Goal: Check status: Check status

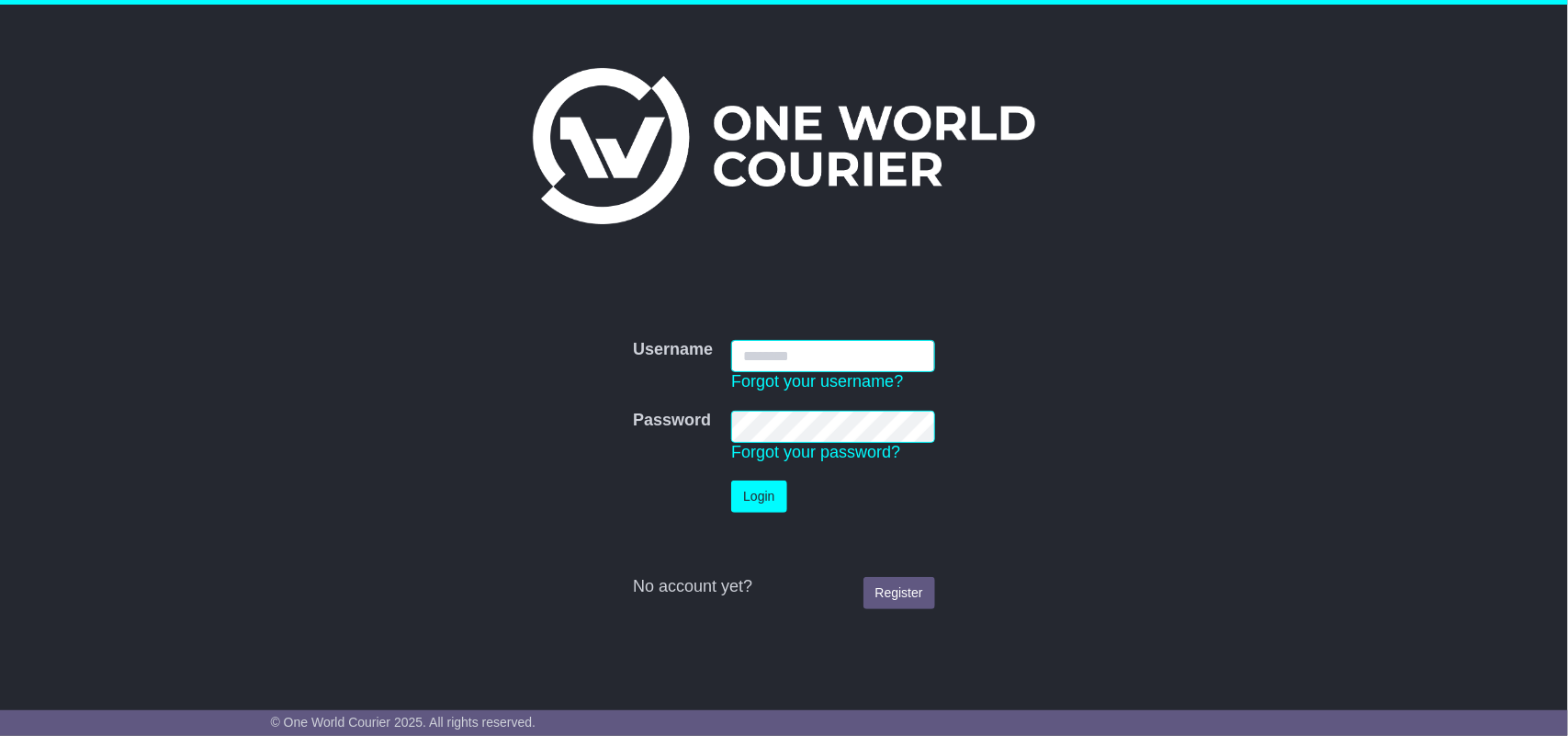
type input "**********"
click at [758, 485] on button "Login" at bounding box center [758, 495] width 55 height 32
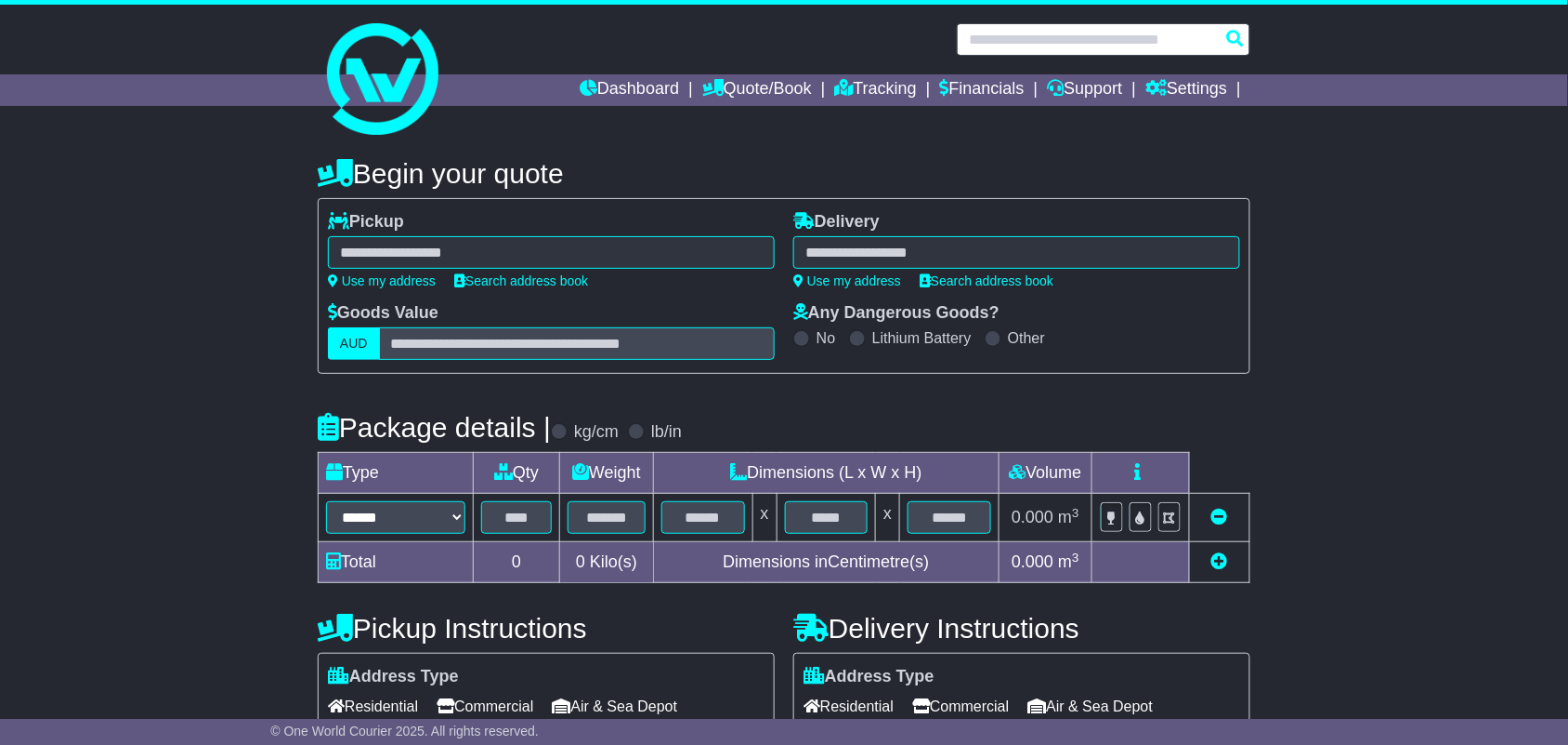
click at [1031, 35] on input "text" at bounding box center [1104, 39] width 294 height 32
paste input "**********"
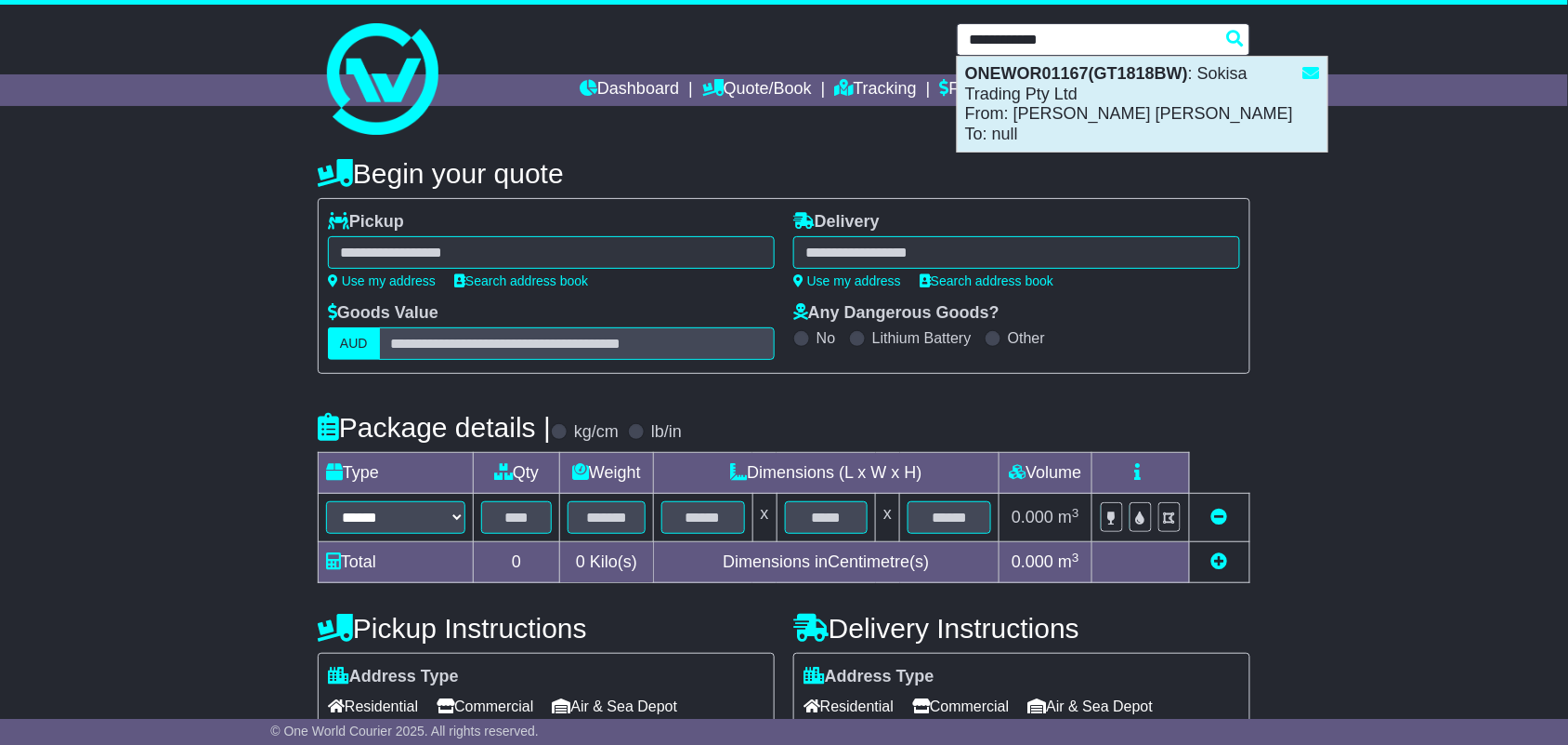
click at [1041, 114] on div "ONEWOR01167(GT1818BW) : Sokisa Trading Pty Ltd From: Jason Wu Jack To: null" at bounding box center [1143, 103] width 370 height 94
type input "**********"
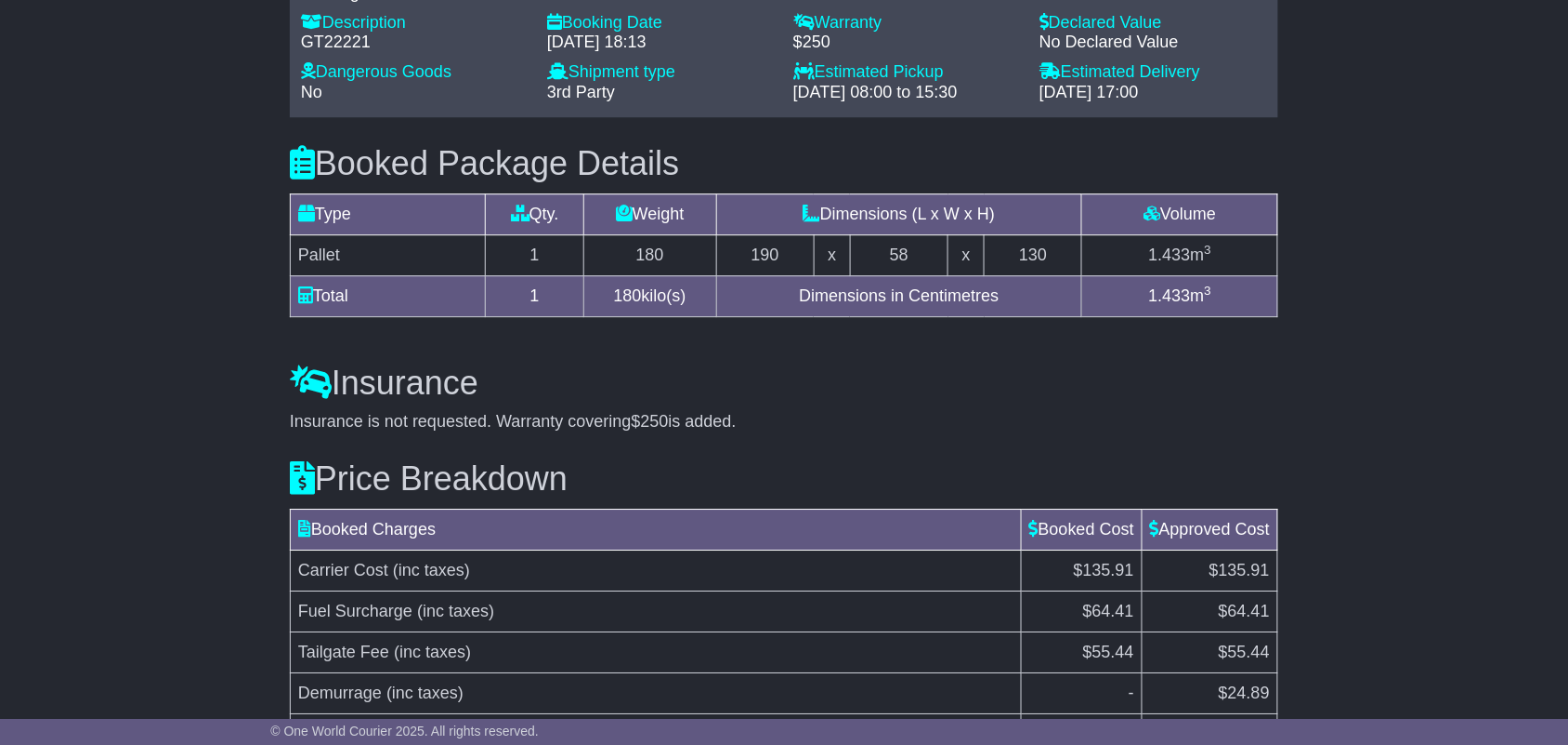
scroll to position [1650, 0]
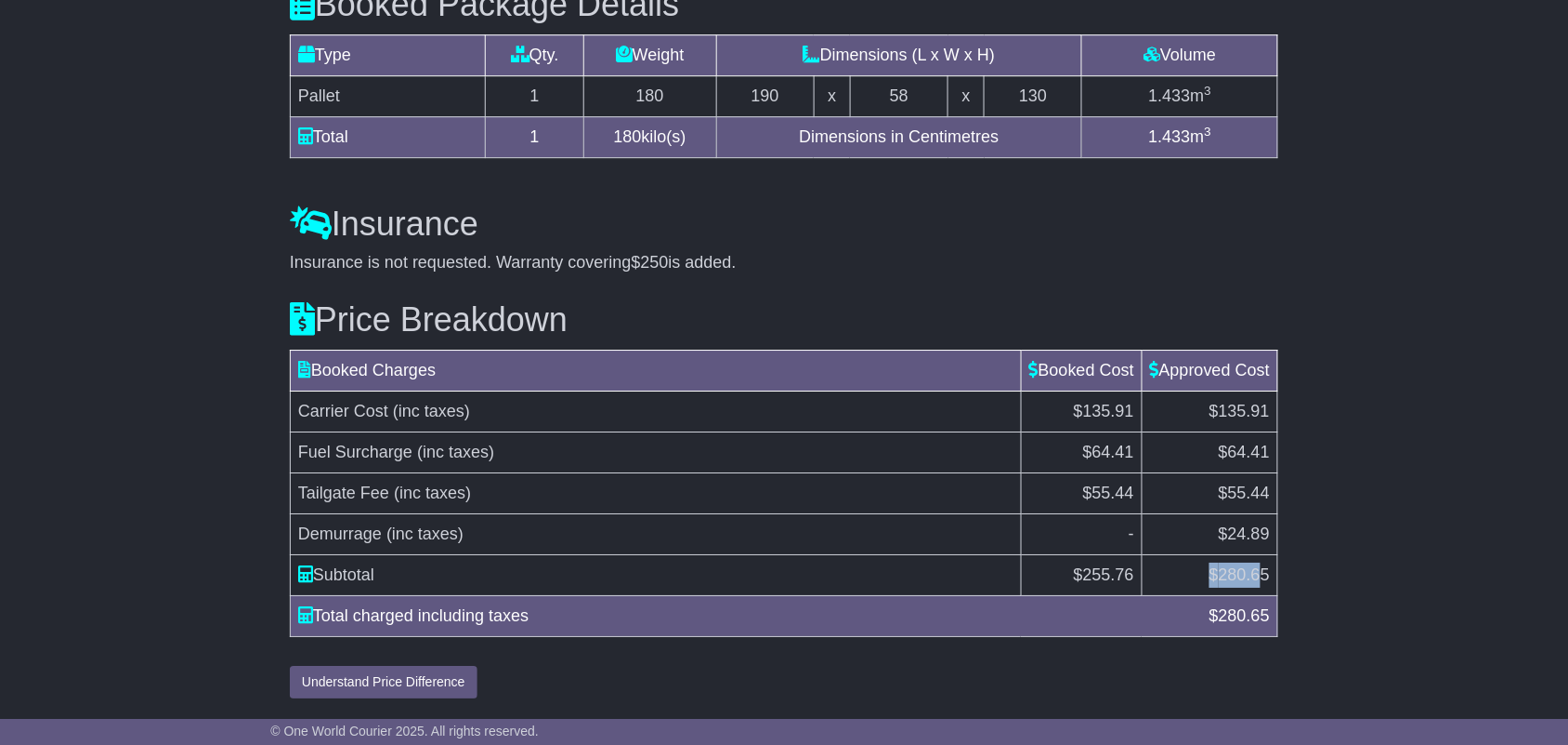
drag, startPoint x: 1200, startPoint y: 569, endPoint x: 1266, endPoint y: 579, distance: 66.8
click at [1266, 579] on td "$ 280.65" at bounding box center [1209, 575] width 135 height 41
copy td "$ 280.65"
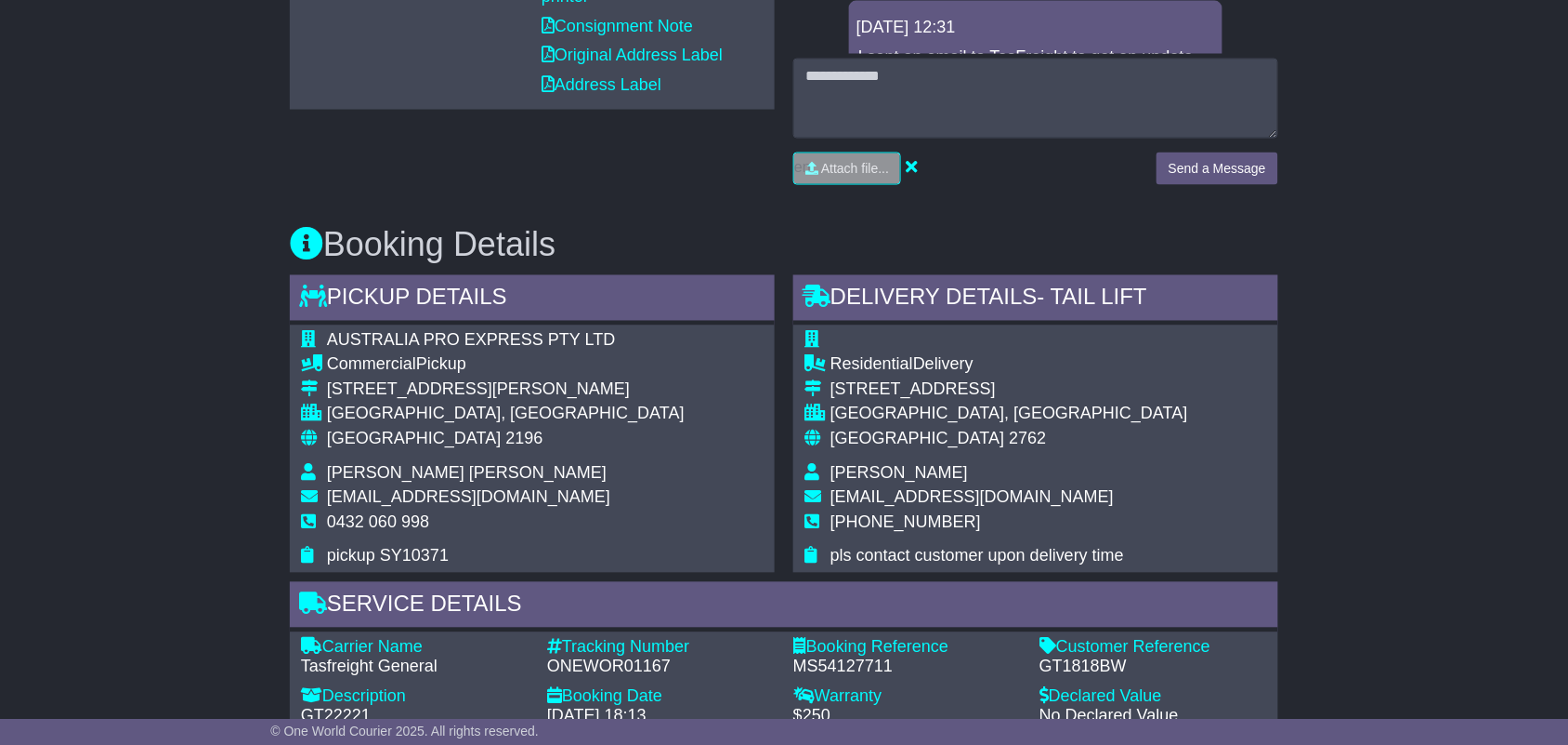
scroll to position [929, 0]
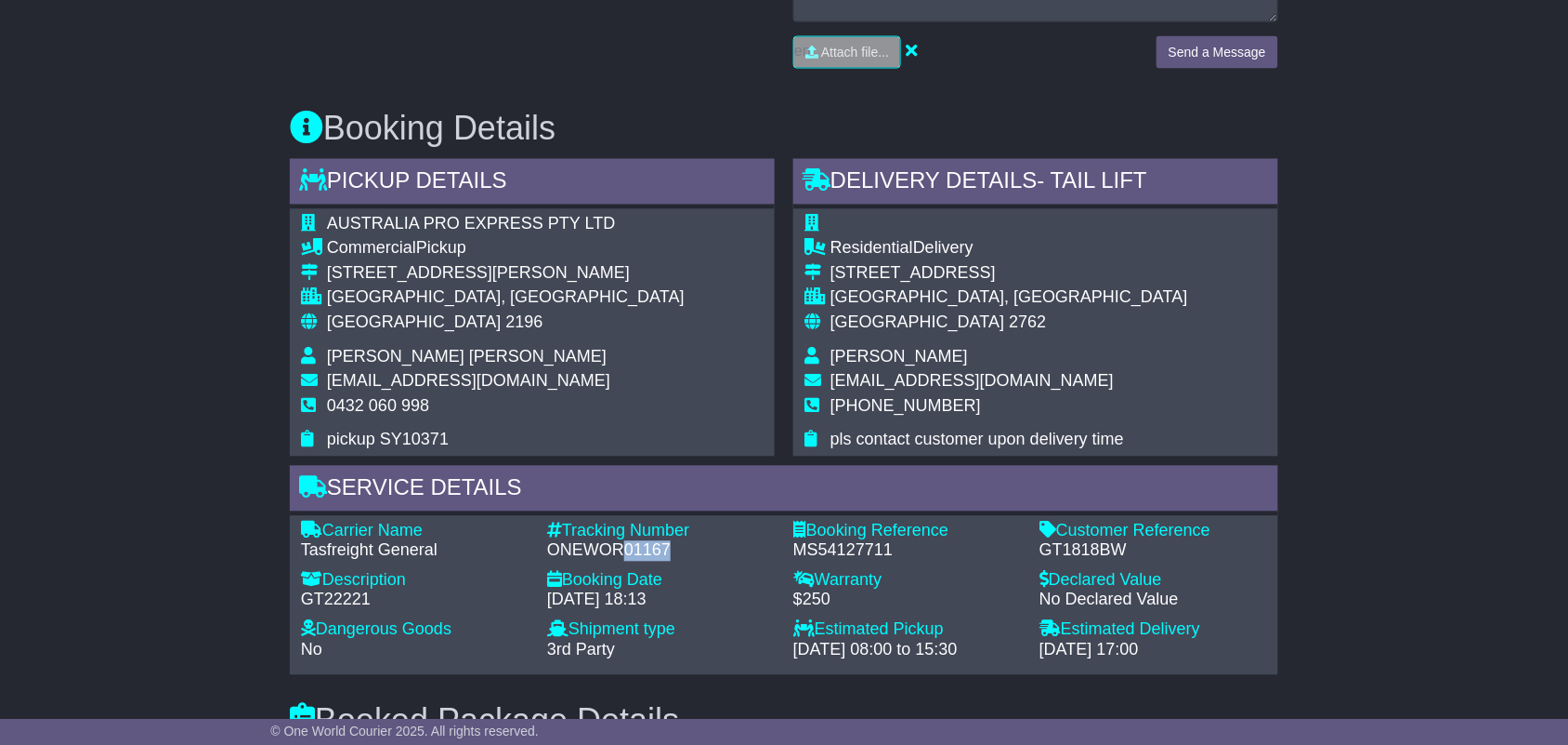
drag, startPoint x: 627, startPoint y: 560, endPoint x: 676, endPoint y: 559, distance: 49.0
click at [676, 559] on div "ONEWOR01167" at bounding box center [661, 550] width 228 height 20
click at [572, 538] on div "Tracking Number" at bounding box center [661, 531] width 228 height 20
drag, startPoint x: 635, startPoint y: 558, endPoint x: 661, endPoint y: 560, distance: 26.1
click at [661, 560] on div "ONEWOR01167" at bounding box center [661, 550] width 228 height 20
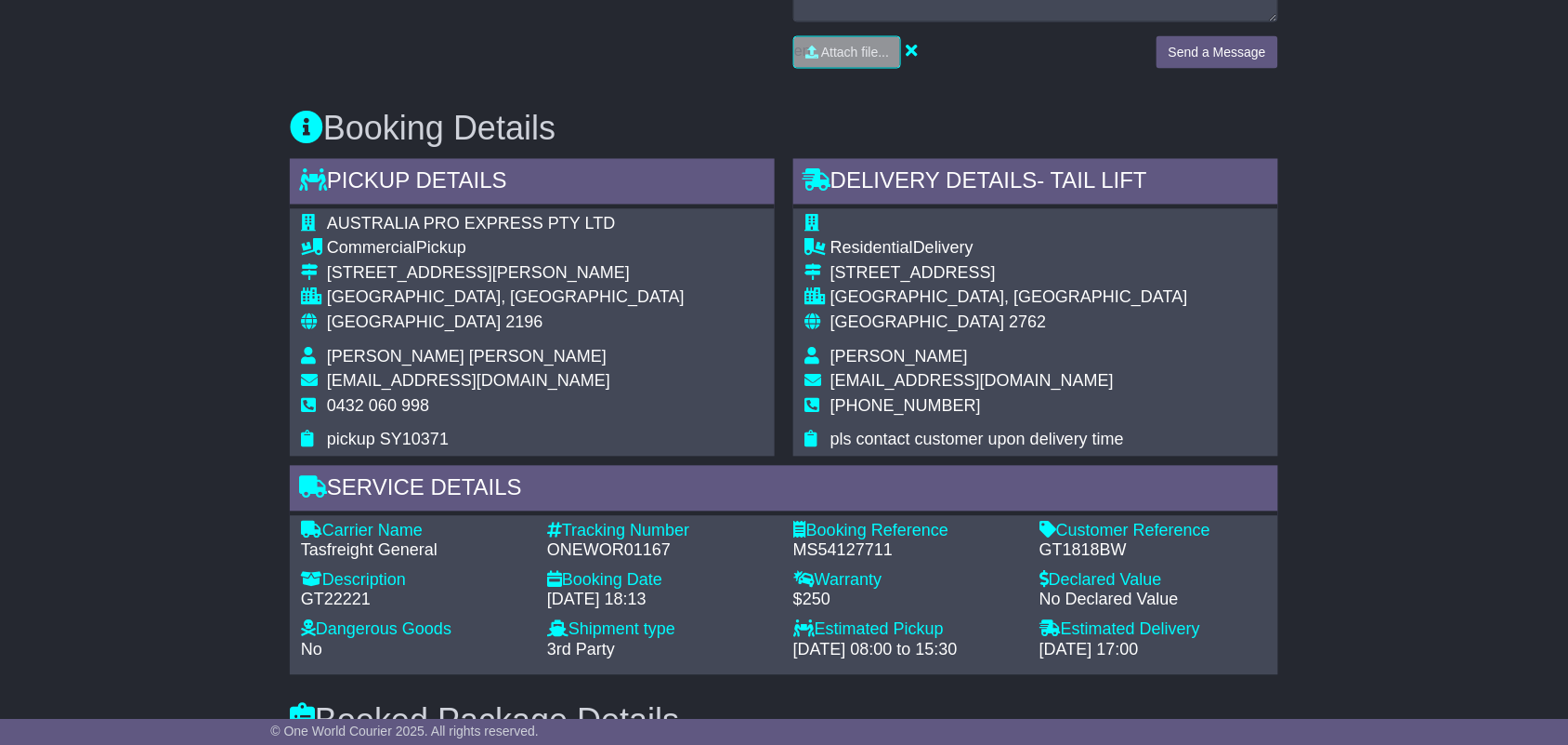
click at [852, 545] on div "MS54127711" at bounding box center [907, 550] width 228 height 20
drag, startPoint x: 820, startPoint y: 560, endPoint x: 841, endPoint y: 561, distance: 21.0
click at [841, 561] on div "MS54127711" at bounding box center [907, 550] width 228 height 20
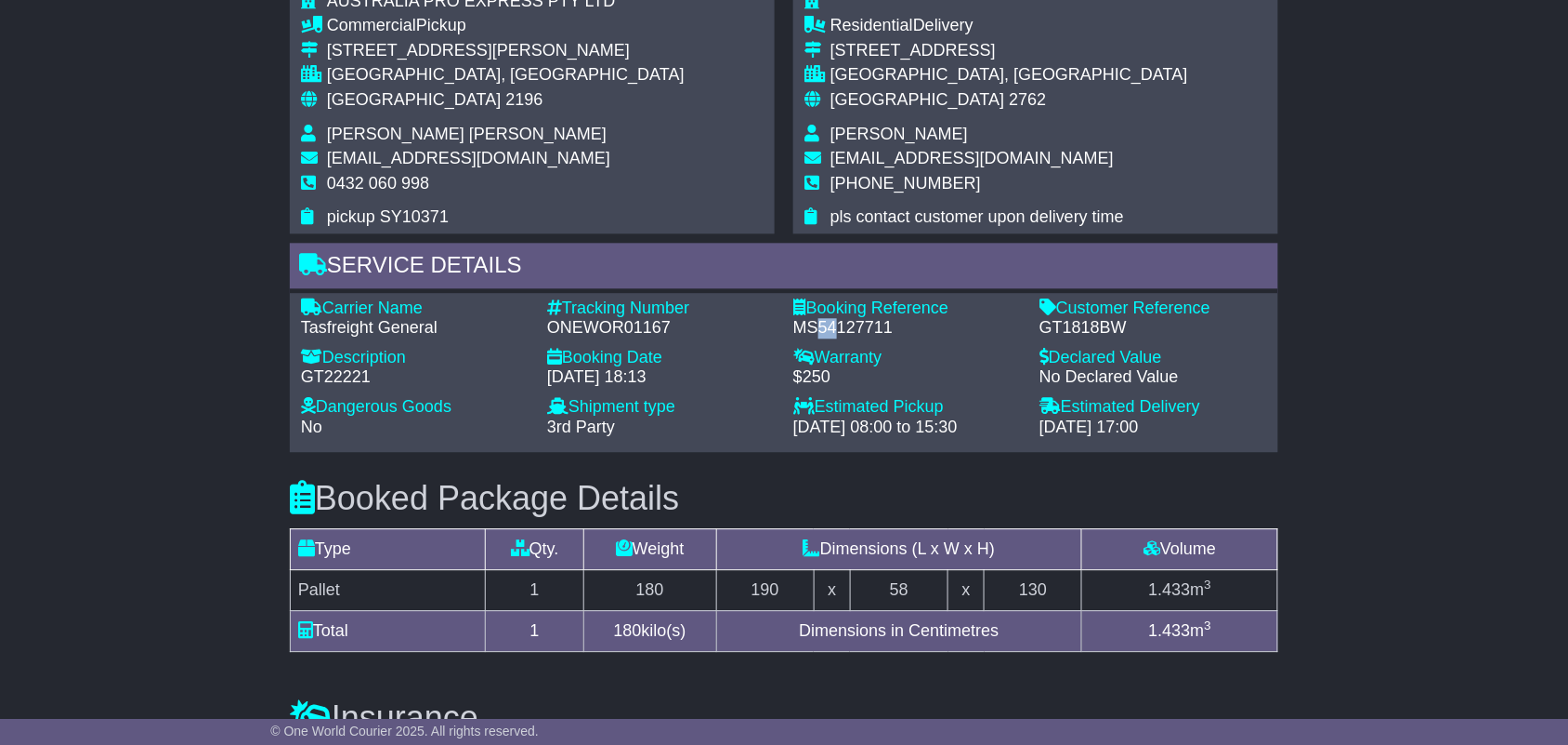
scroll to position [1162, 0]
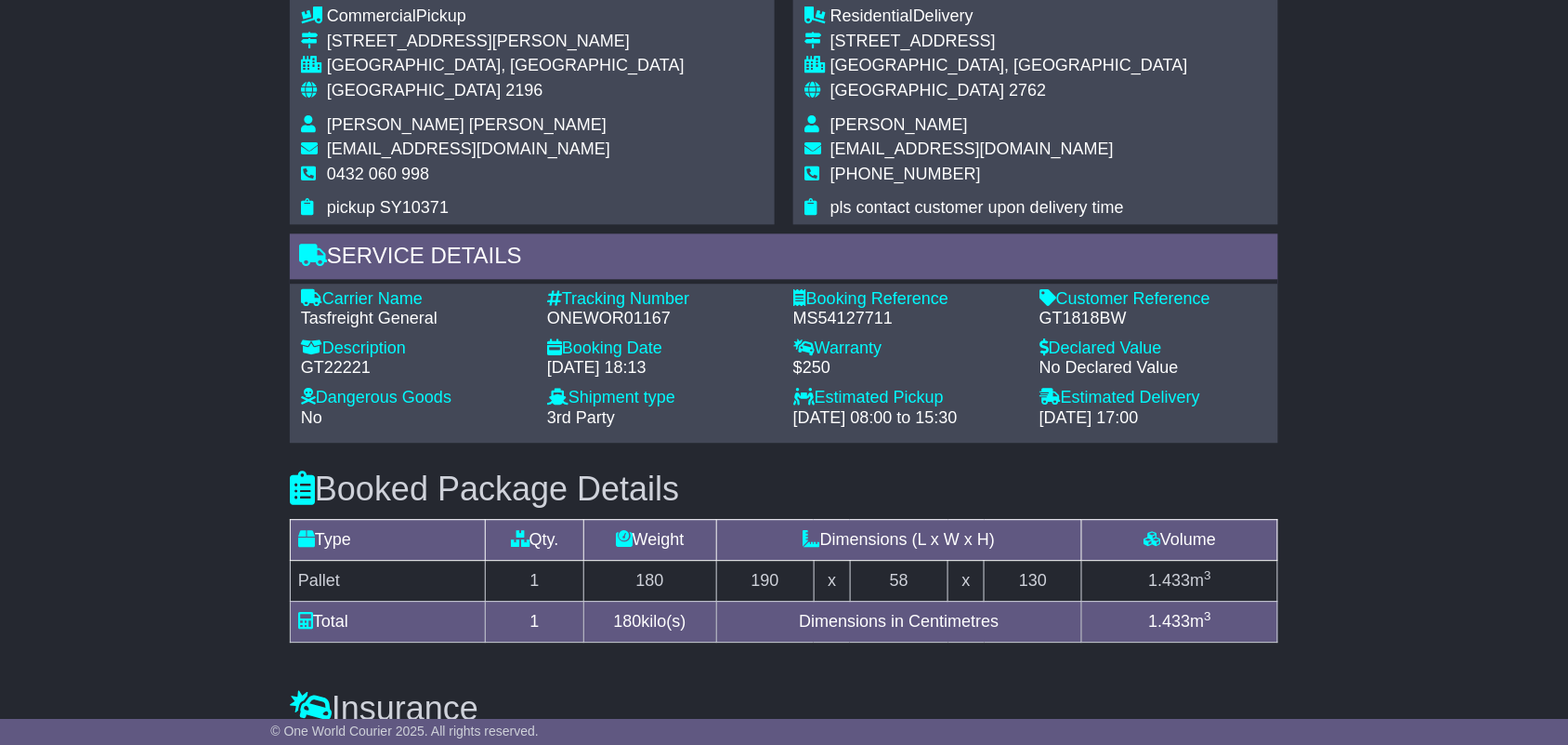
click at [1367, 443] on div "Email Download Tracking Pricing Insurance" at bounding box center [784, 174] width 1568 height 2031
click at [923, 476] on h3 "Booked Package Details (nonstackable)" at bounding box center [784, 489] width 989 height 37
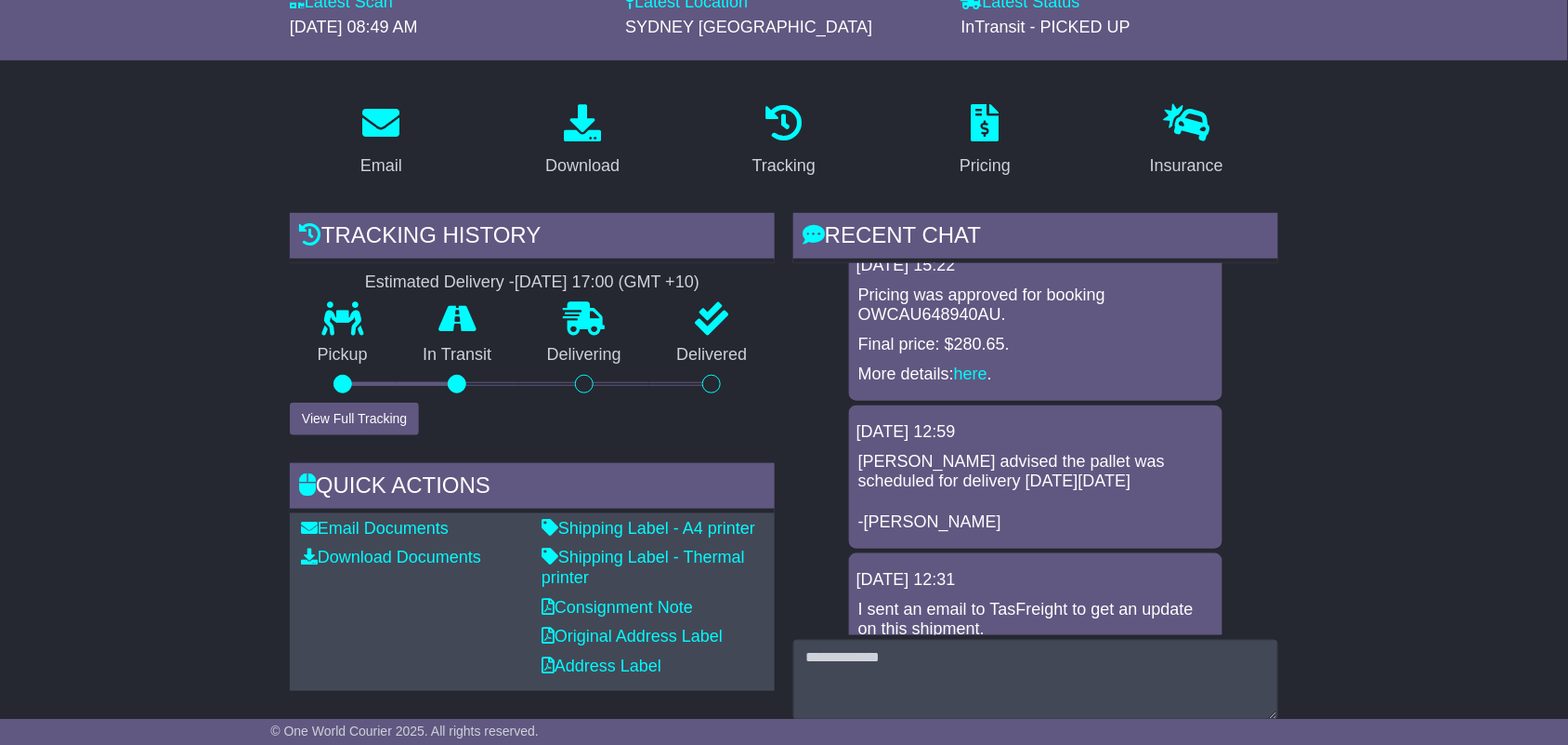
scroll to position [116, 0]
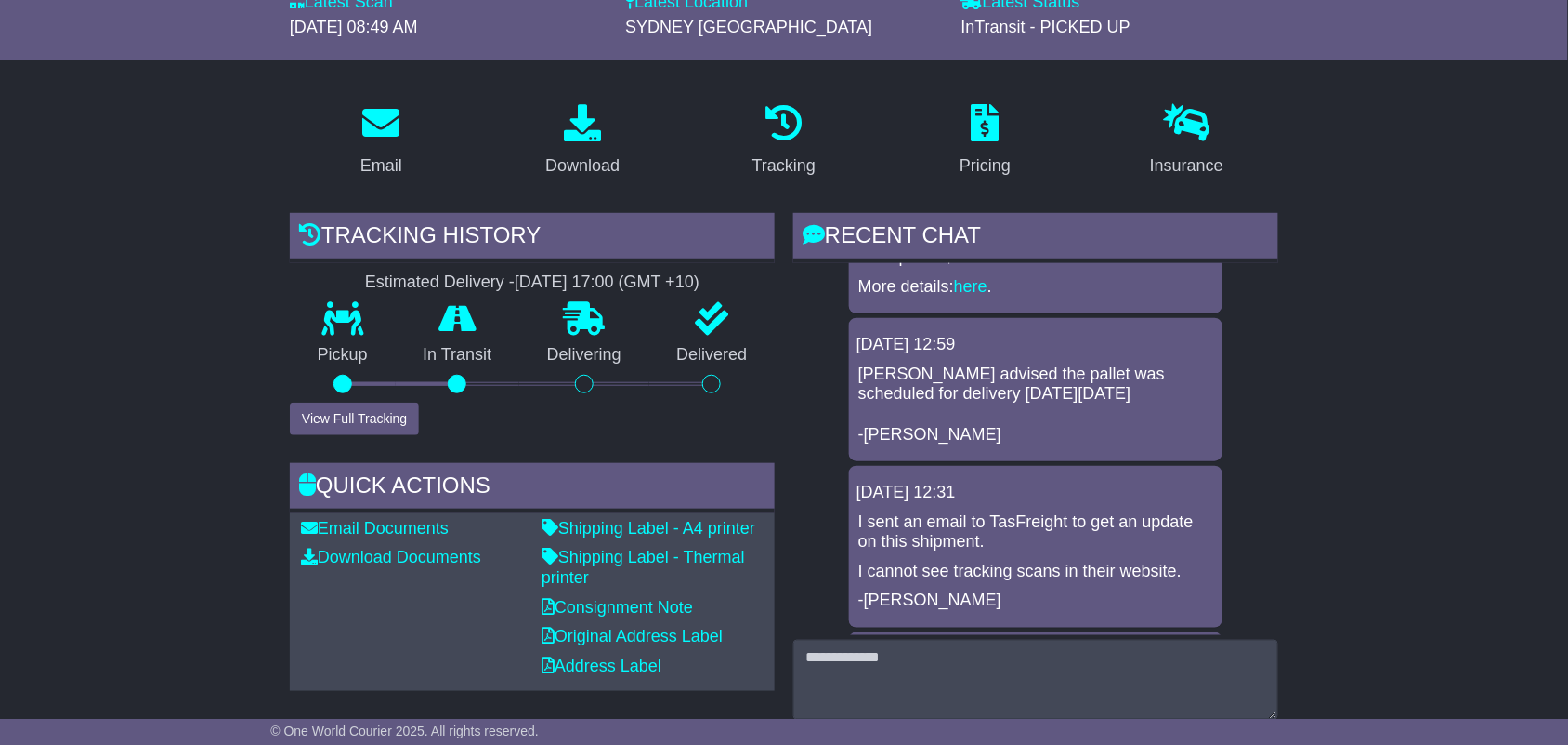
drag, startPoint x: 1033, startPoint y: 399, endPoint x: 1079, endPoint y: 396, distance: 46.1
click at [1079, 396] on p "[PERSON_NAME] advised the pallet was scheduled for delivery [DATE][DATE] -[PERS…" at bounding box center [1036, 404] width 355 height 80
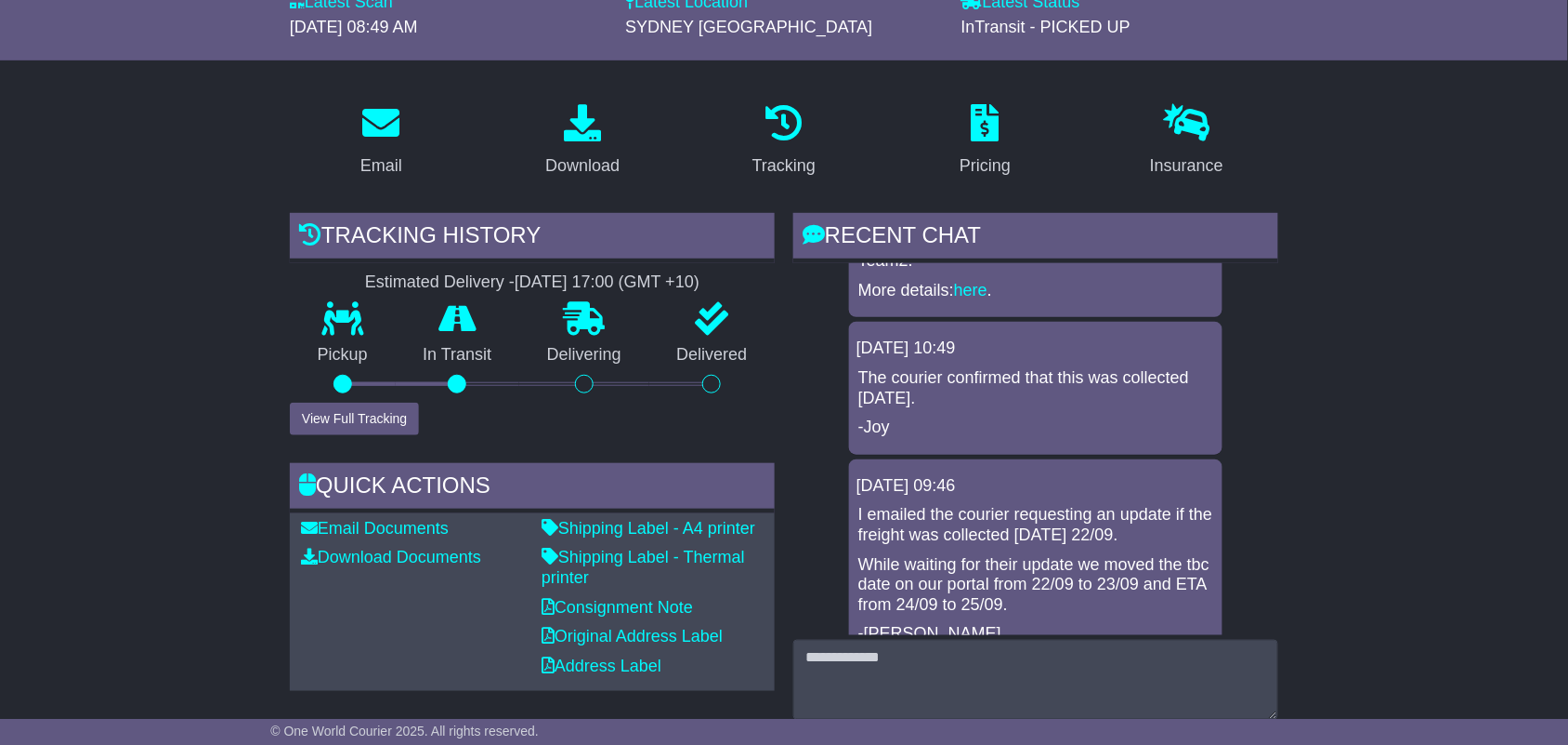
scroll to position [593, 0]
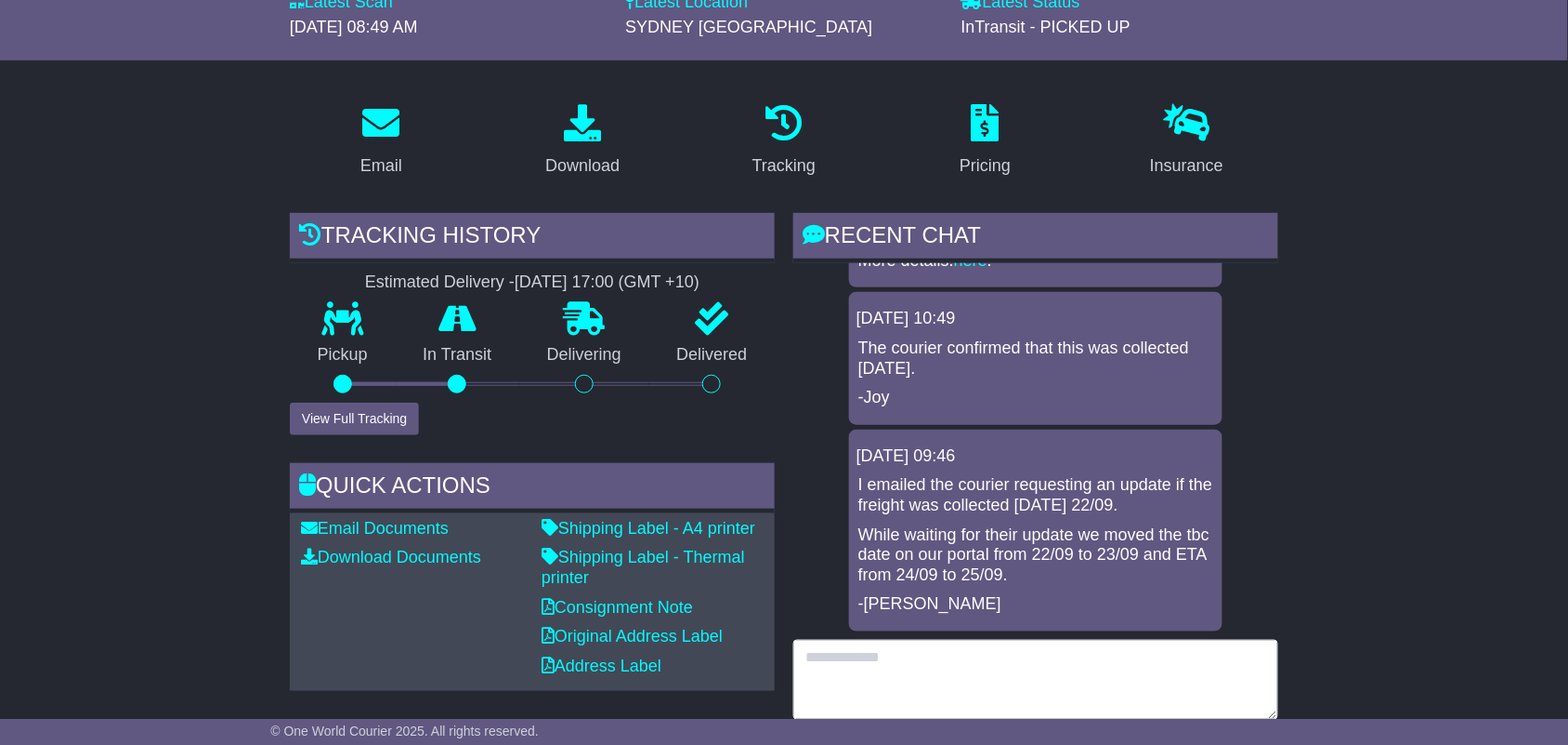
click at [1173, 700] on textarea at bounding box center [1036, 680] width 485 height 80
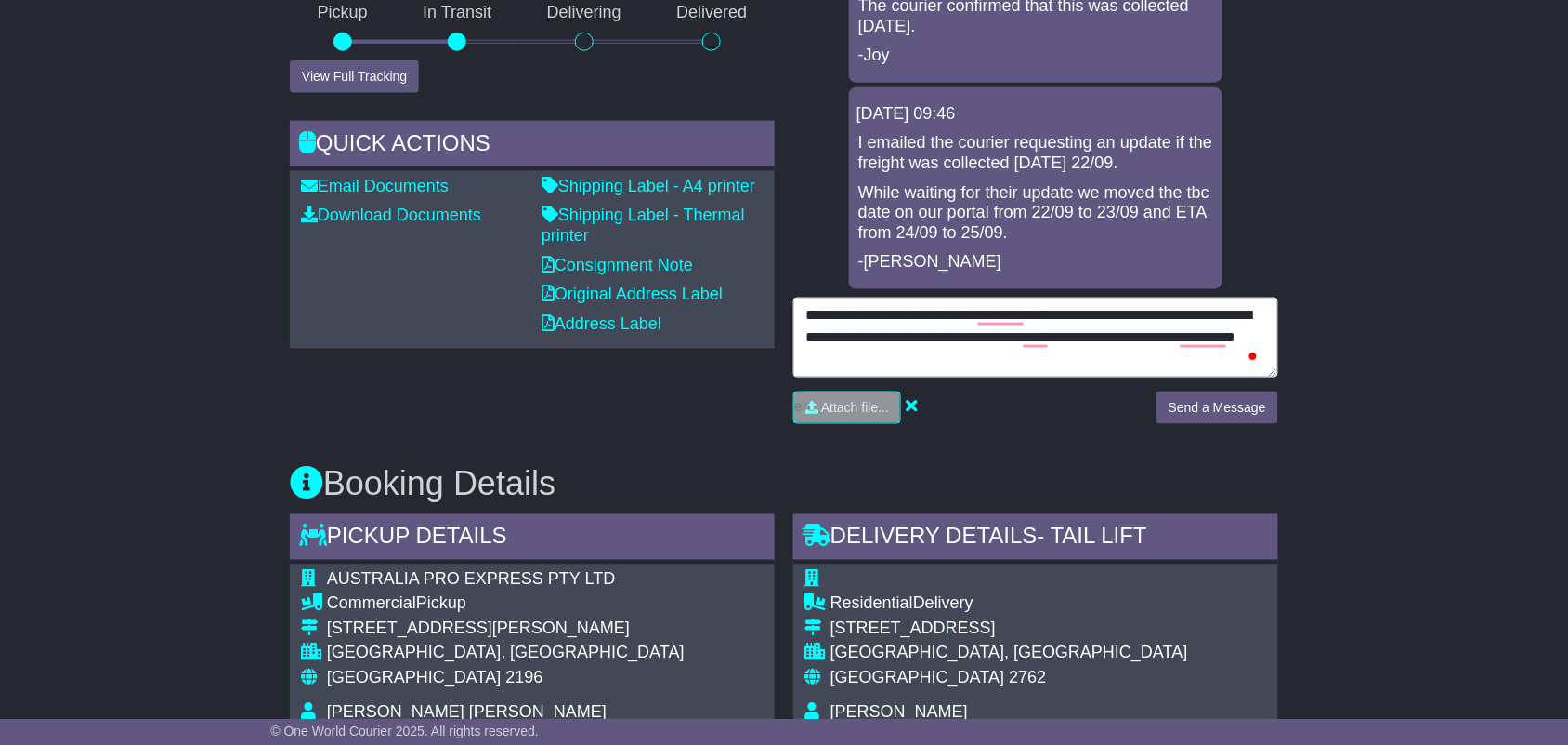
scroll to position [581, 0]
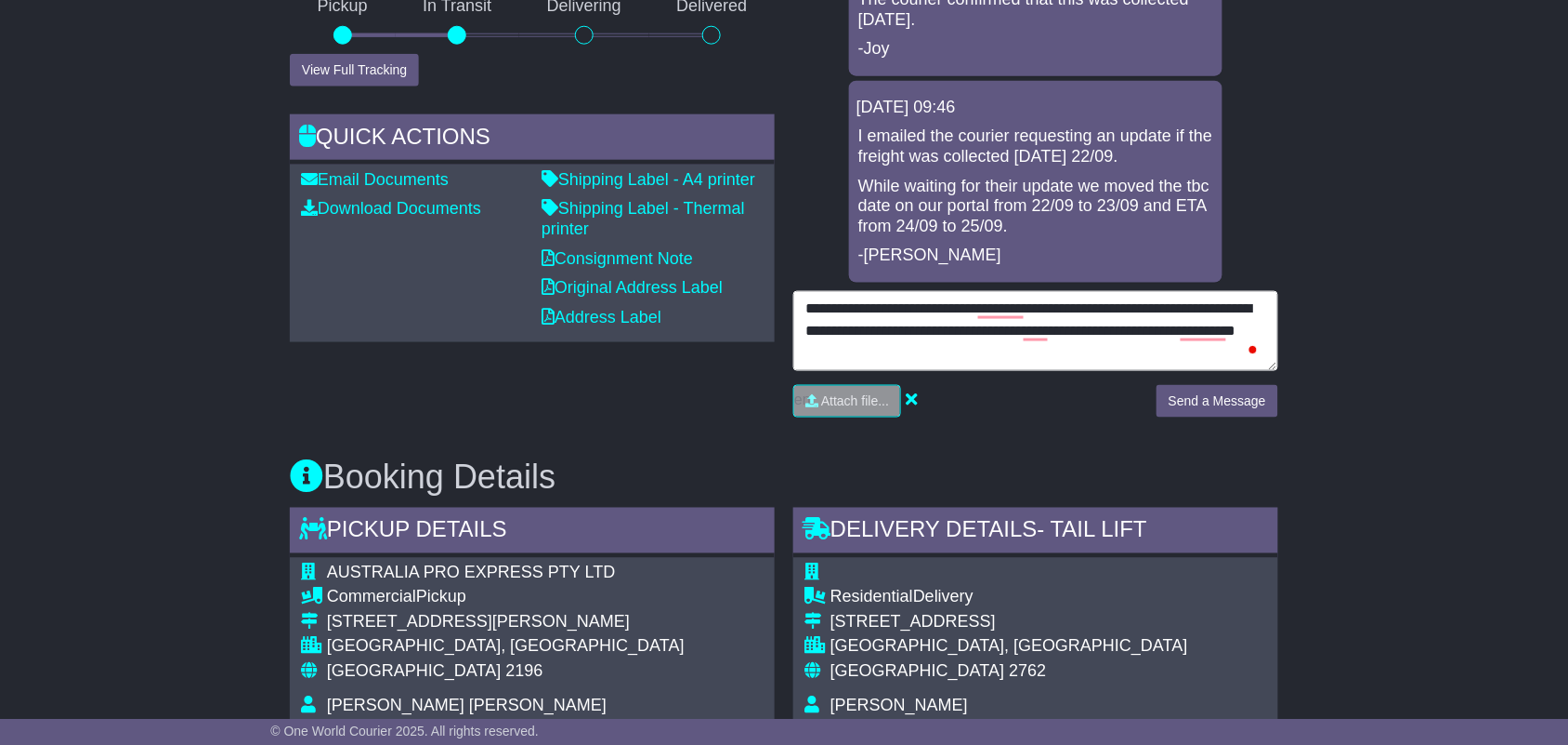
type textarea "**********"
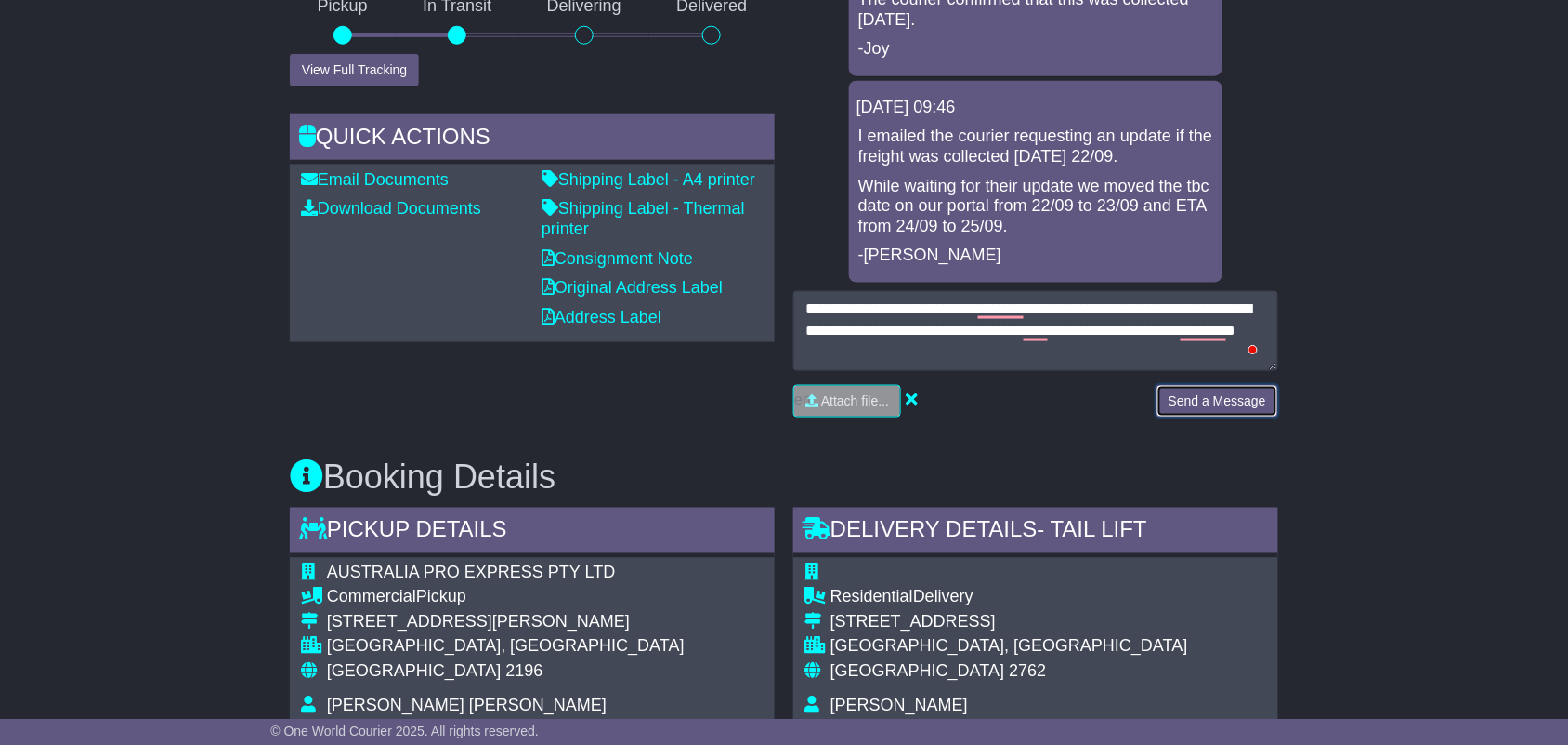
click at [1193, 387] on button "Send a Message" at bounding box center [1217, 400] width 122 height 32
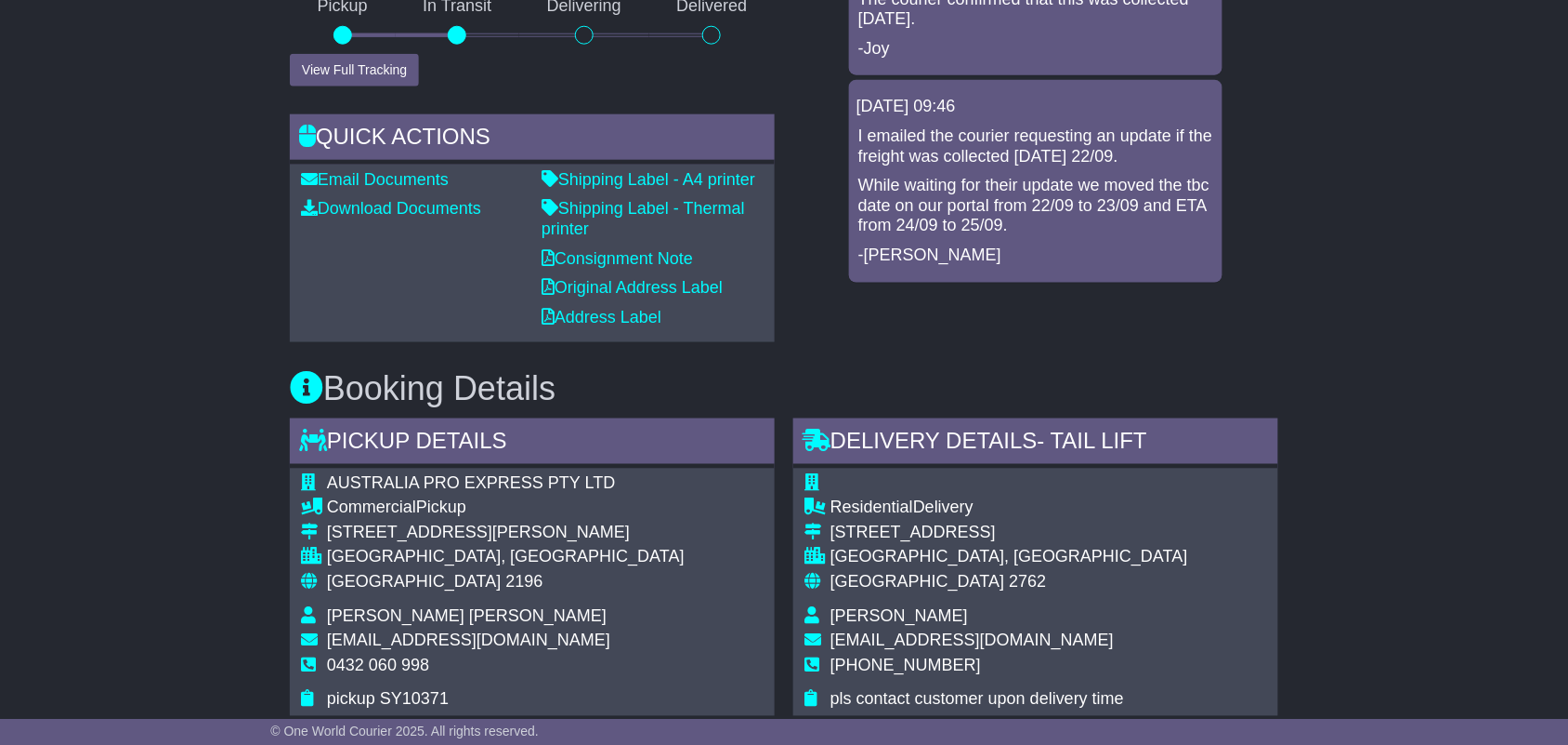
scroll to position [593, 0]
